Goal: Information Seeking & Learning: Find specific fact

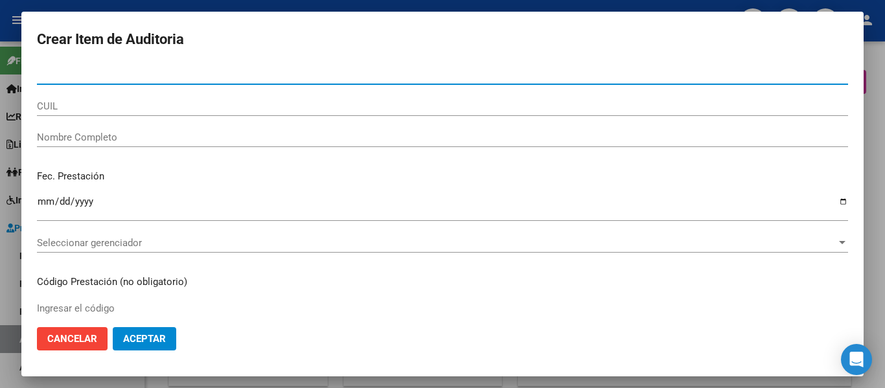
scroll to position [778, 0]
click at [875, 136] on div at bounding box center [442, 194] width 885 height 388
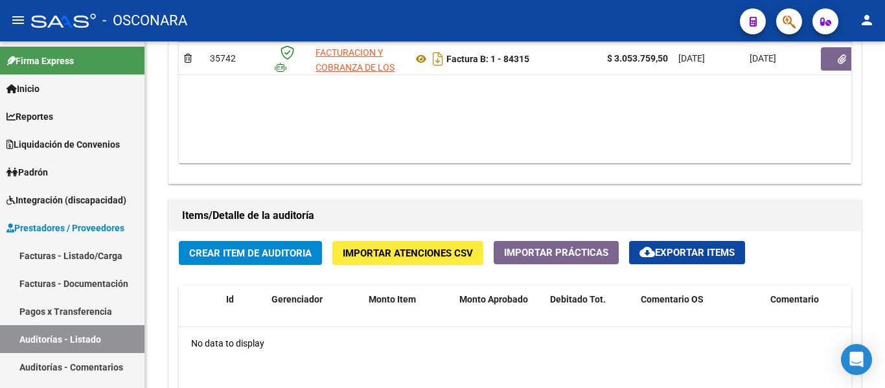
click at [780, 25] on button "button" at bounding box center [790, 21] width 26 height 26
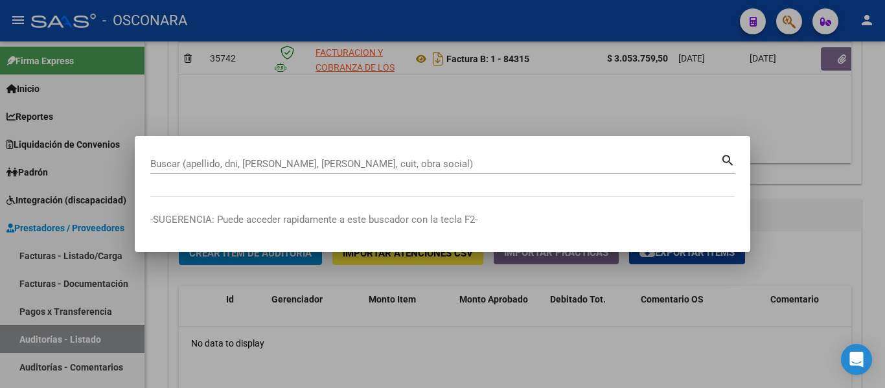
drag, startPoint x: 207, startPoint y: 162, endPoint x: 163, endPoint y: 153, distance: 44.4
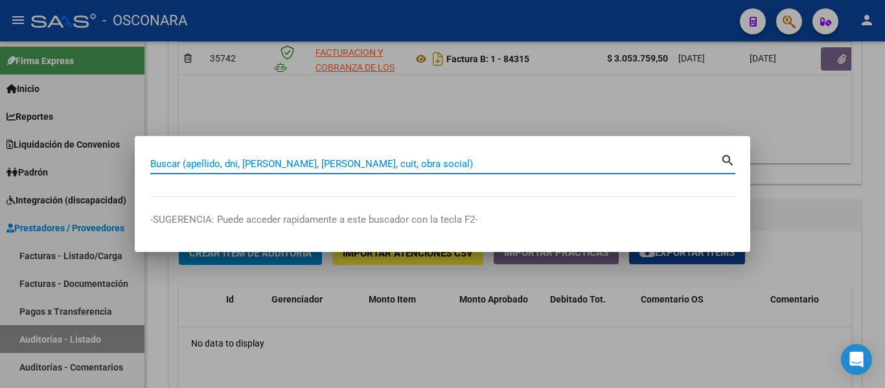
paste input "48971502"
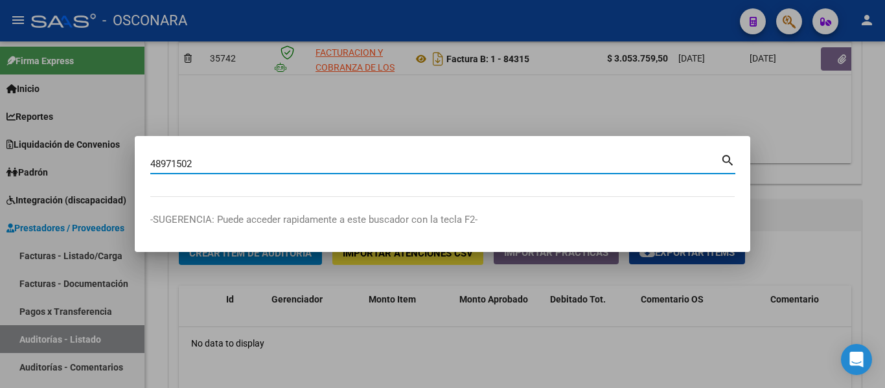
type input "48971502"
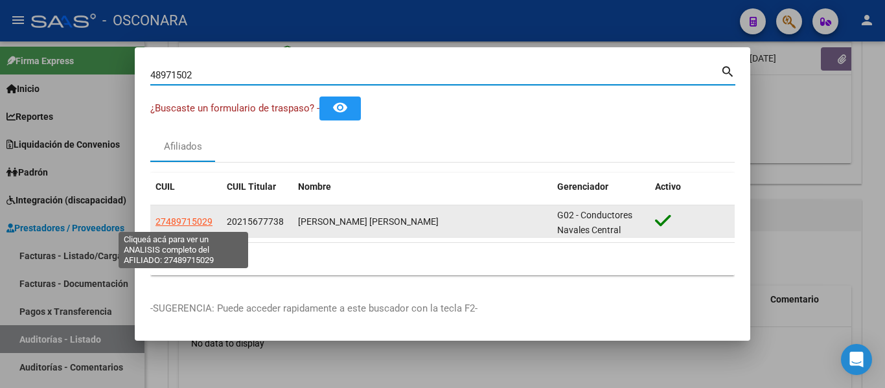
click at [184, 220] on span "27489715029" at bounding box center [184, 221] width 57 height 10
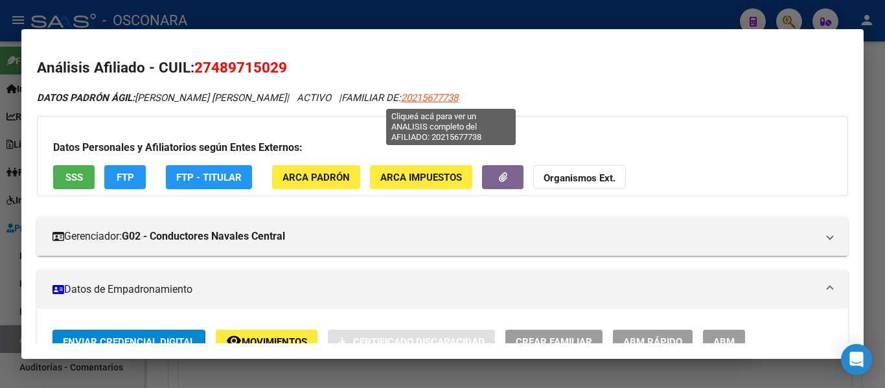
click at [447, 95] on span "20215677738" at bounding box center [429, 98] width 57 height 12
type textarea "20215677738"
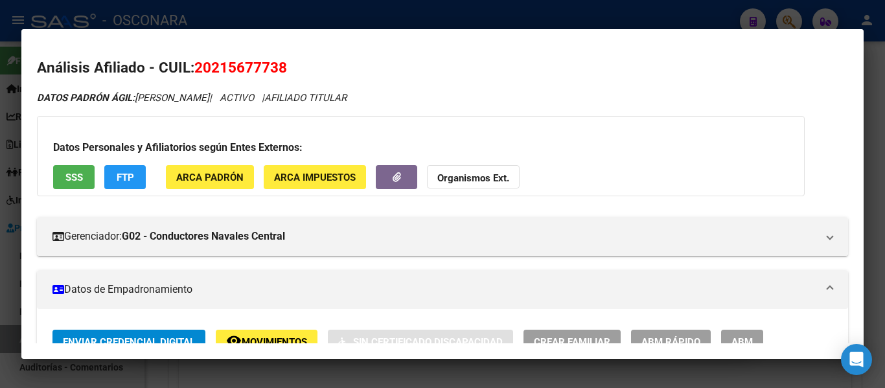
drag, startPoint x: 211, startPoint y: 65, endPoint x: 278, endPoint y: 67, distance: 66.8
click at [278, 67] on span "20215677738" at bounding box center [240, 67] width 93 height 17
copy span "21567773"
click at [878, 146] on div at bounding box center [442, 194] width 885 height 388
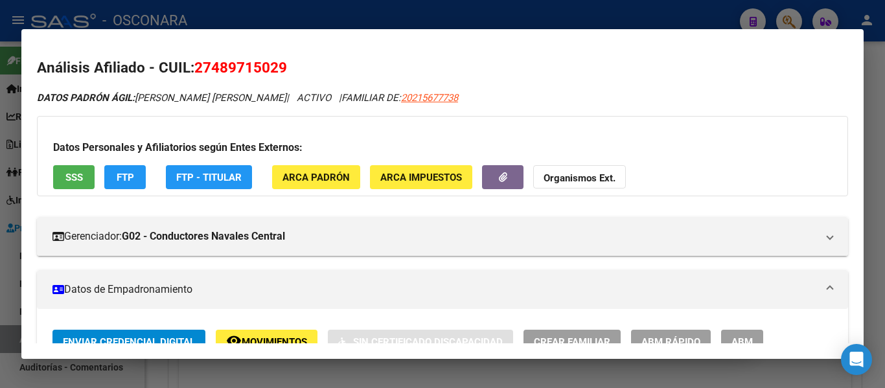
click at [873, 135] on div at bounding box center [442, 194] width 885 height 388
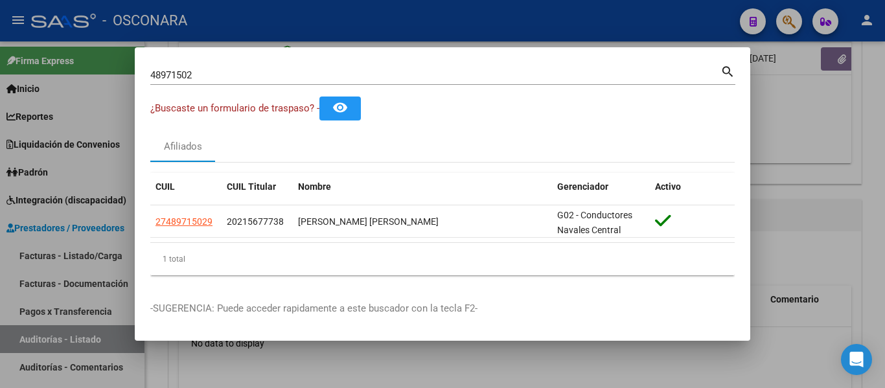
drag, startPoint x: 214, startPoint y: 82, endPoint x: 131, endPoint y: 81, distance: 83.0
click at [131, 81] on div "48971502 Buscar (apellido, dni, cuil, nro traspaso, cuit, obra social) search ¿…" at bounding box center [442, 194] width 885 height 388
click at [209, 71] on input "48971502" at bounding box center [435, 75] width 570 height 12
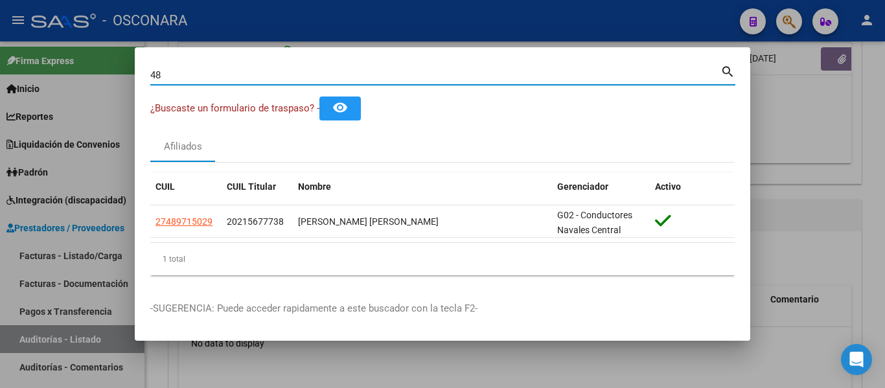
type input "4"
type input "[PERSON_NAME]"
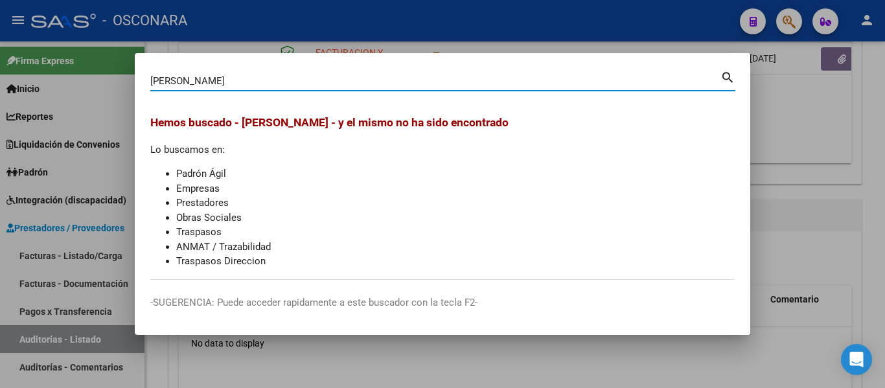
drag, startPoint x: 227, startPoint y: 80, endPoint x: 90, endPoint y: 76, distance: 136.8
click at [90, 71] on div "[PERSON_NAME] (apellido, dni, cuil, nro traspaso, cuit, obra social) search Hem…" at bounding box center [442, 194] width 885 height 388
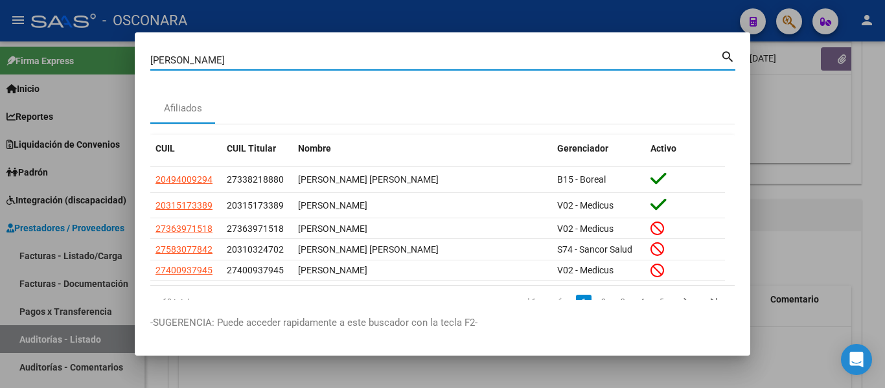
drag, startPoint x: 196, startPoint y: 60, endPoint x: 3, endPoint y: 54, distance: 193.9
click at [21, 59] on div "[PERSON_NAME] (apellido, dni, cuil, nro traspaso, cuit, obra social) search Afi…" at bounding box center [442, 194] width 885 height 388
type input "56151509"
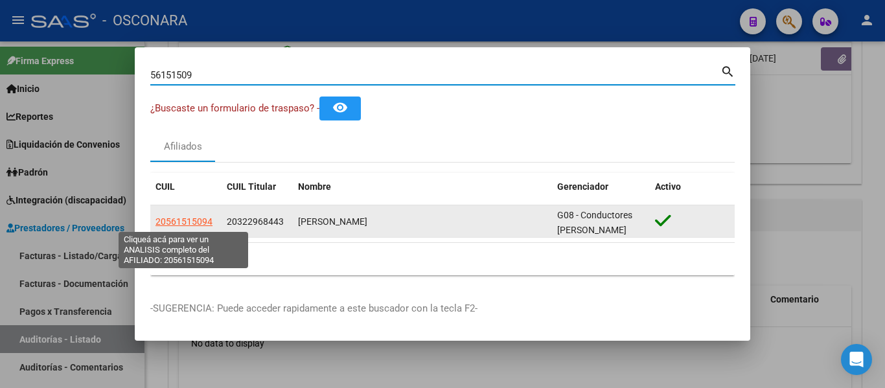
click at [181, 220] on span "20561515094" at bounding box center [184, 221] width 57 height 10
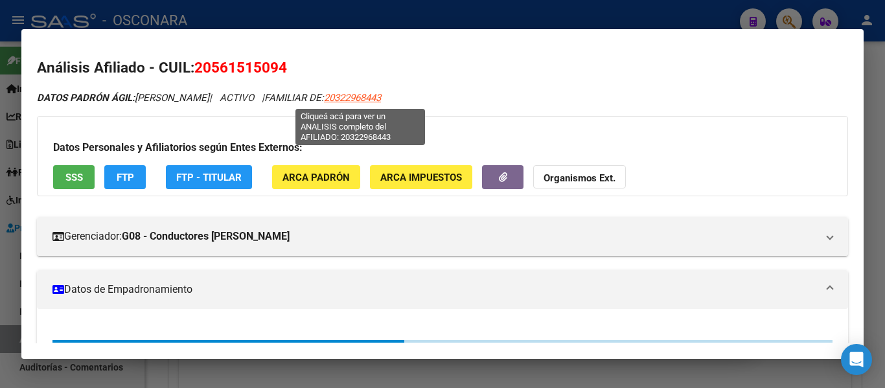
click at [377, 97] on span "20322968443" at bounding box center [352, 98] width 57 height 12
type textarea "20322968443"
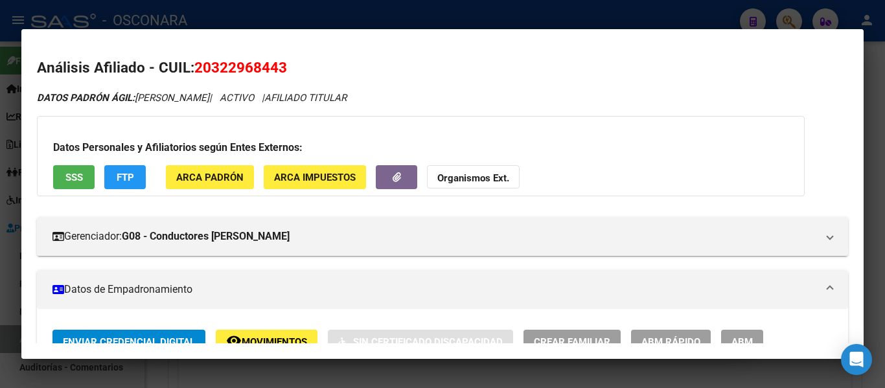
drag, startPoint x: 213, startPoint y: 67, endPoint x: 277, endPoint y: 63, distance: 64.9
click at [277, 63] on span "20322968443" at bounding box center [240, 67] width 93 height 17
copy span "32296844"
click at [293, 17] on div at bounding box center [442, 194] width 885 height 388
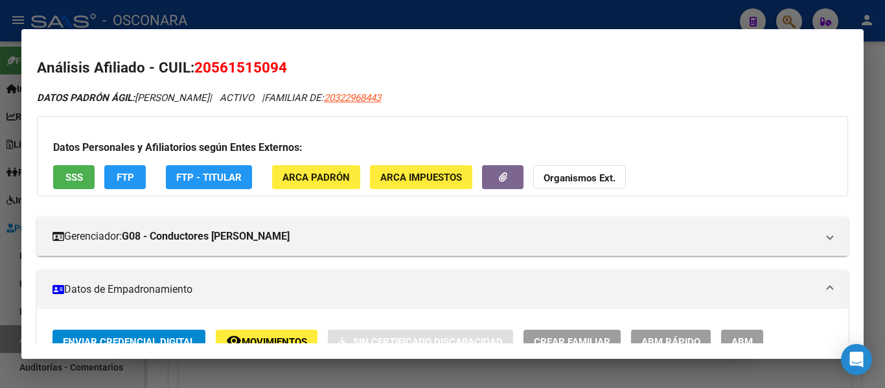
click at [281, 19] on div at bounding box center [442, 194] width 885 height 388
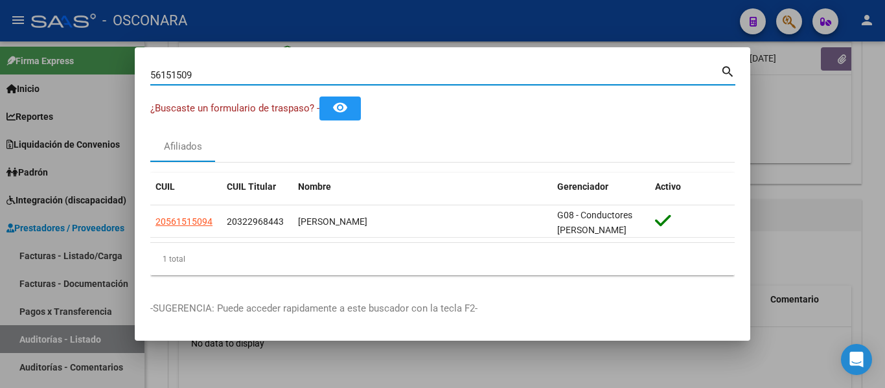
drag, startPoint x: 210, startPoint y: 76, endPoint x: 63, endPoint y: 69, distance: 147.3
click at [63, 69] on div "56151509 Buscar (apellido, dni, cuil, nro traspaso, cuit, obra social) search ¿…" at bounding box center [442, 194] width 885 height 388
type input "[PERSON_NAME]"
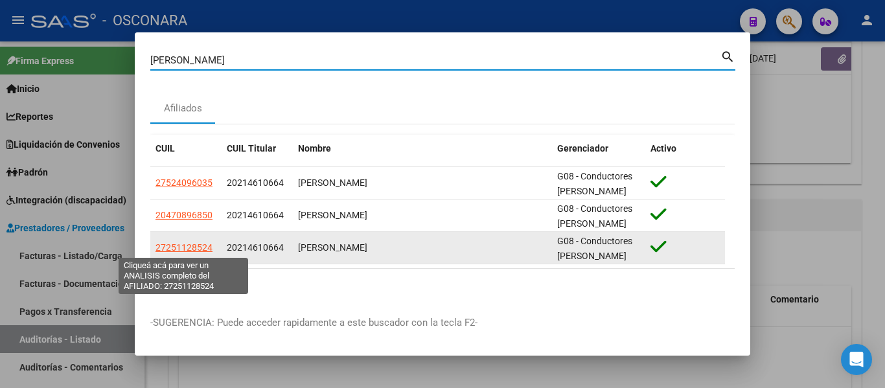
click at [194, 248] on span "27251128524" at bounding box center [184, 247] width 57 height 10
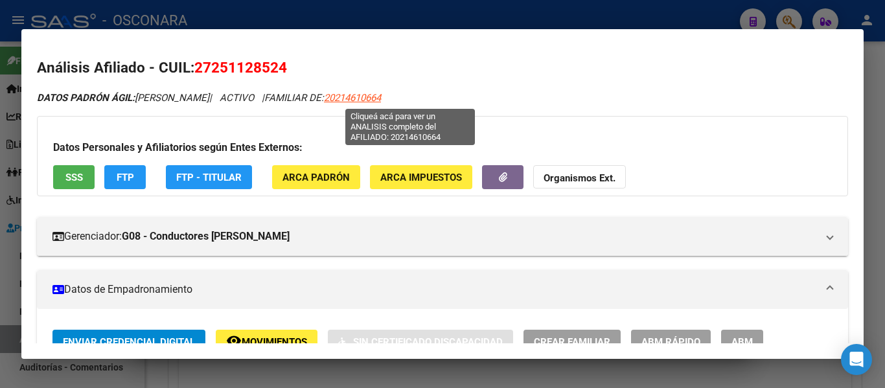
click at [381, 93] on span "20214610664" at bounding box center [352, 98] width 57 height 12
type textarea "20214610664"
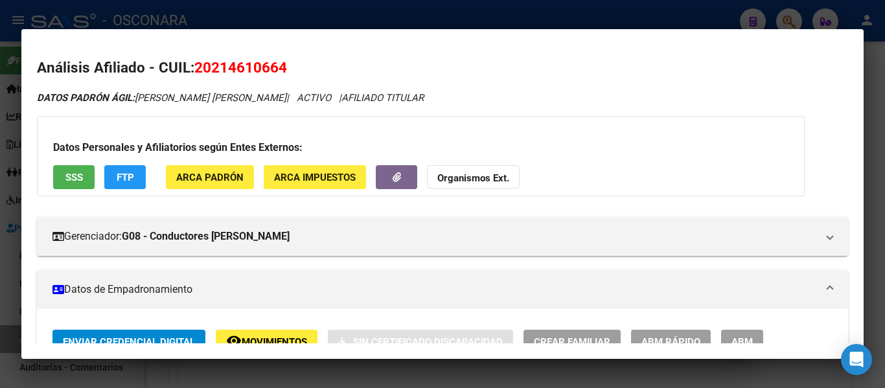
drag, startPoint x: 209, startPoint y: 63, endPoint x: 277, endPoint y: 64, distance: 68.1
click at [277, 64] on span "20214610664" at bounding box center [240, 67] width 93 height 17
copy span "21461066"
